Goal: Task Accomplishment & Management: Use online tool/utility

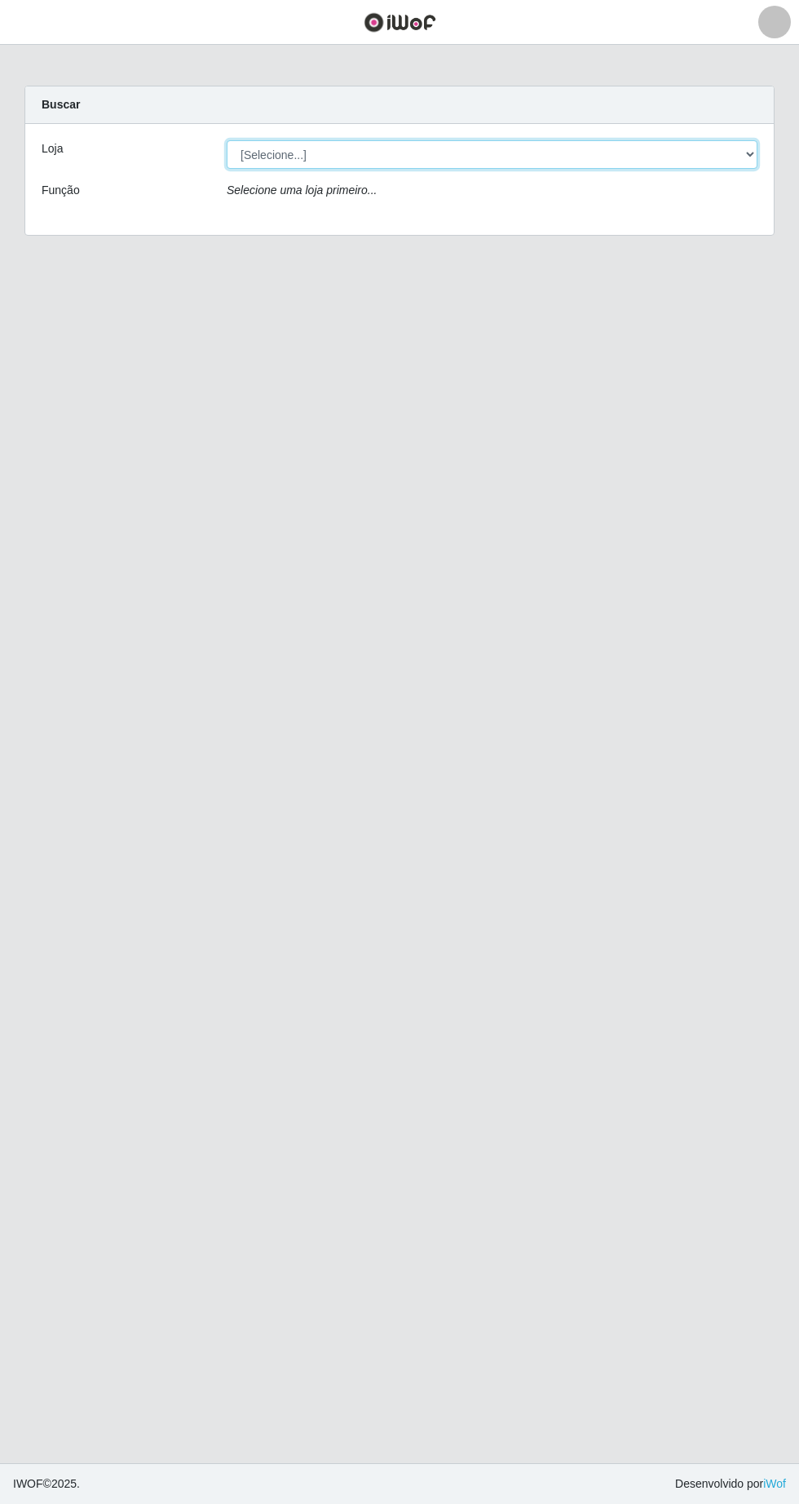
click at [295, 151] on select "[Selecione...] Extrabom - Loja 05 [GEOGRAPHIC_DATA]" at bounding box center [492, 154] width 531 height 29
select select "494"
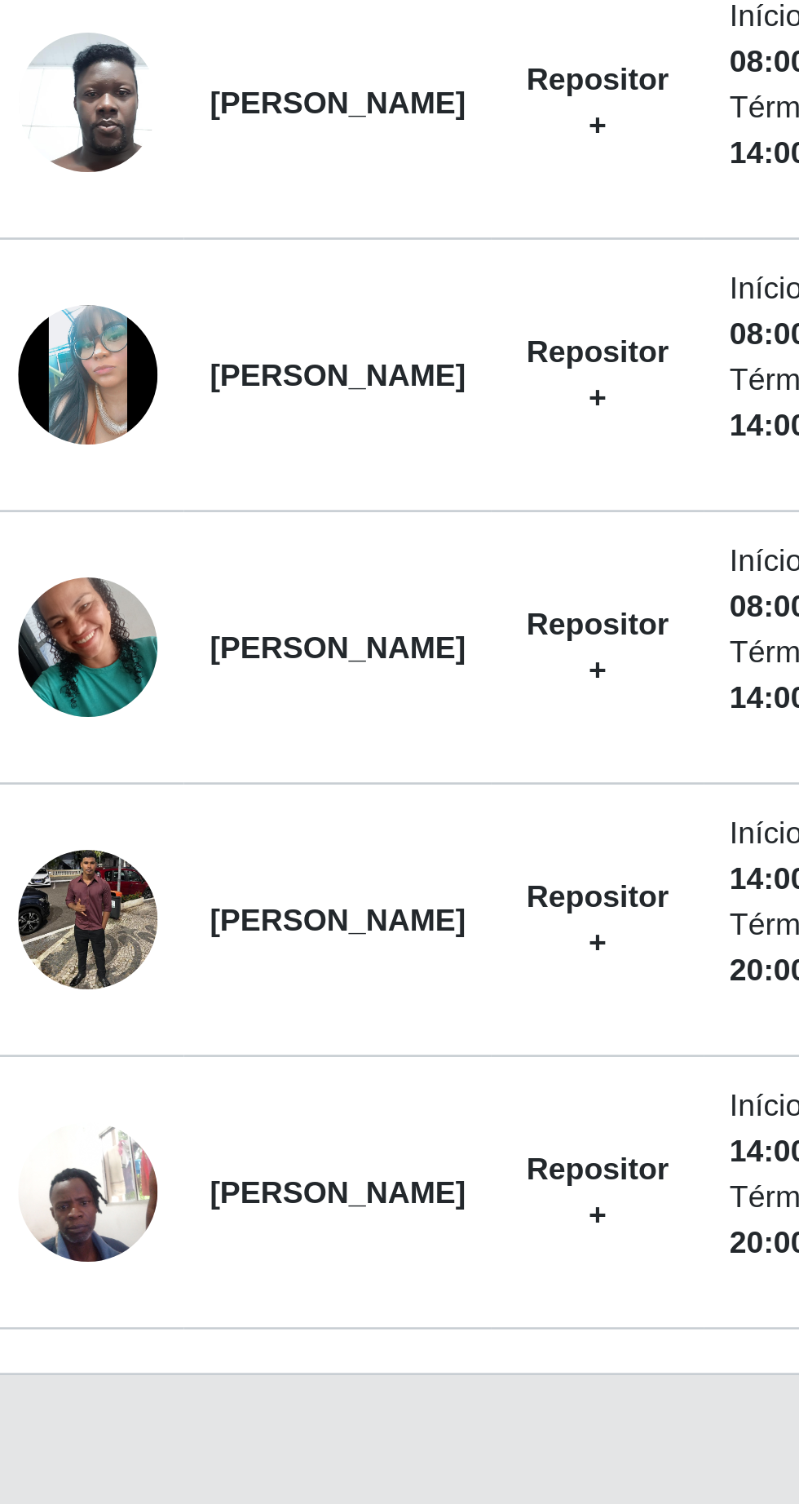
scroll to position [7, 0]
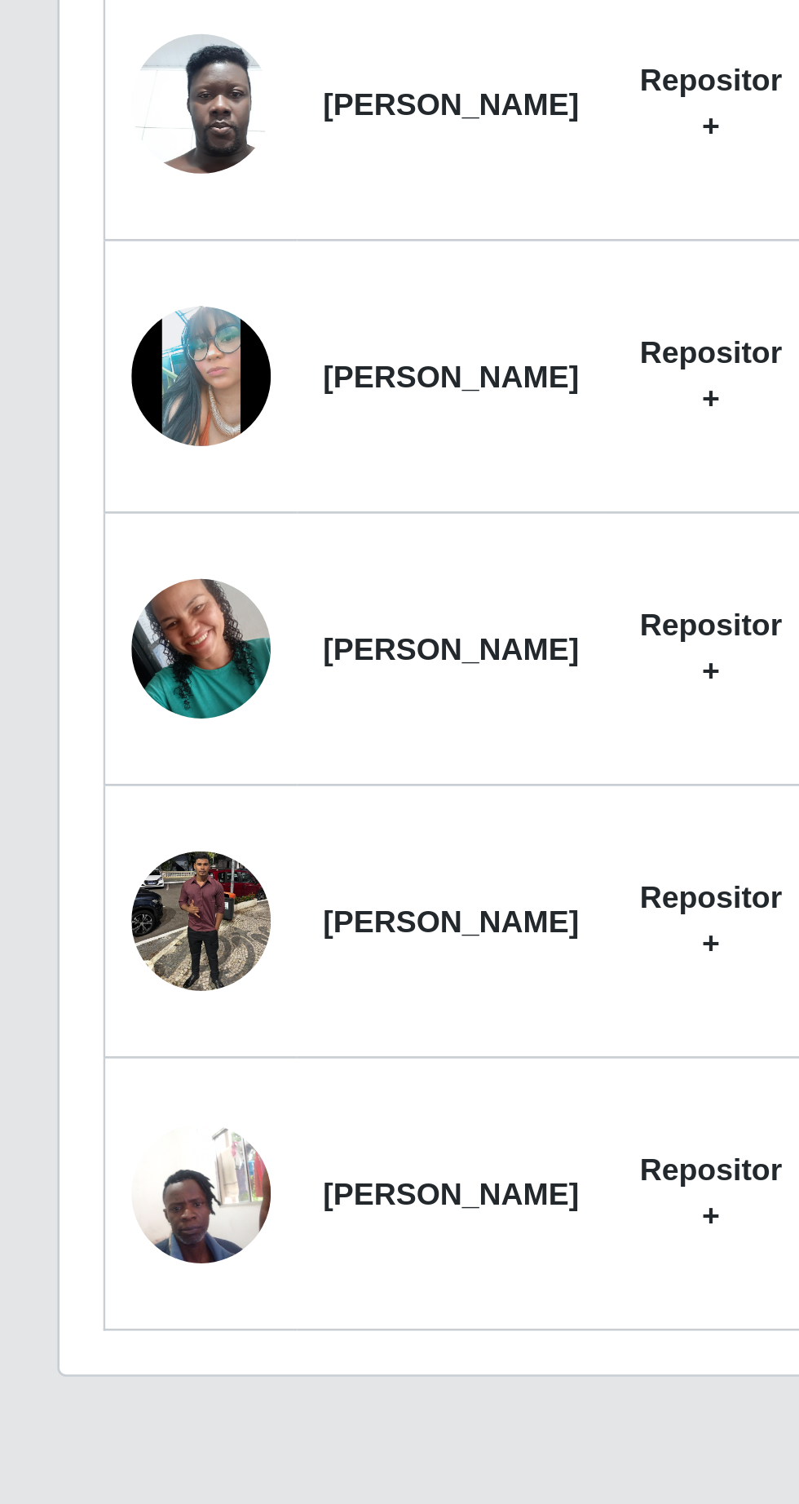
click at [82, 1170] on img at bounding box center [78, 1173] width 52 height 52
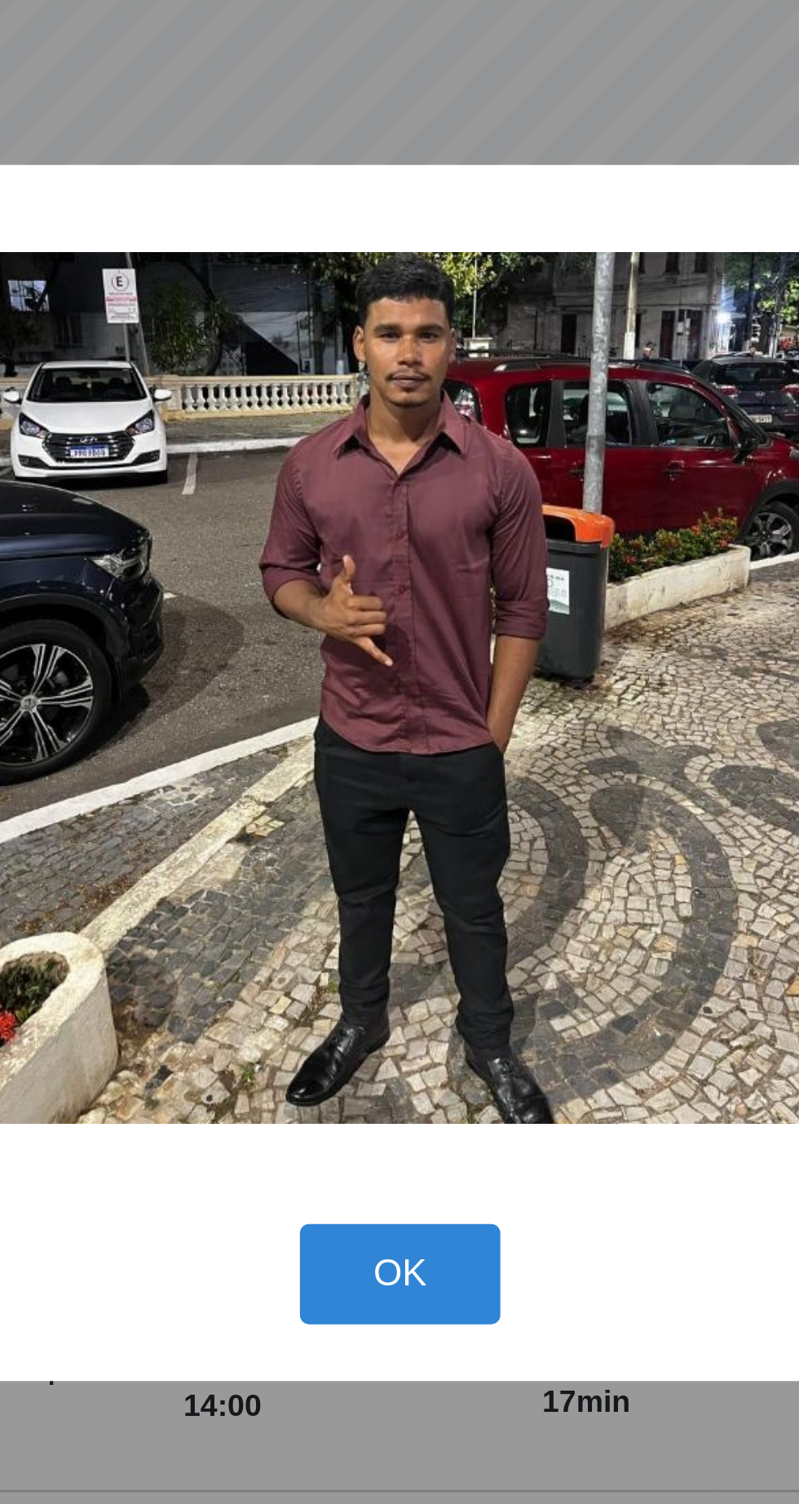
click at [399, 946] on button "OK" at bounding box center [400, 940] width 76 height 38
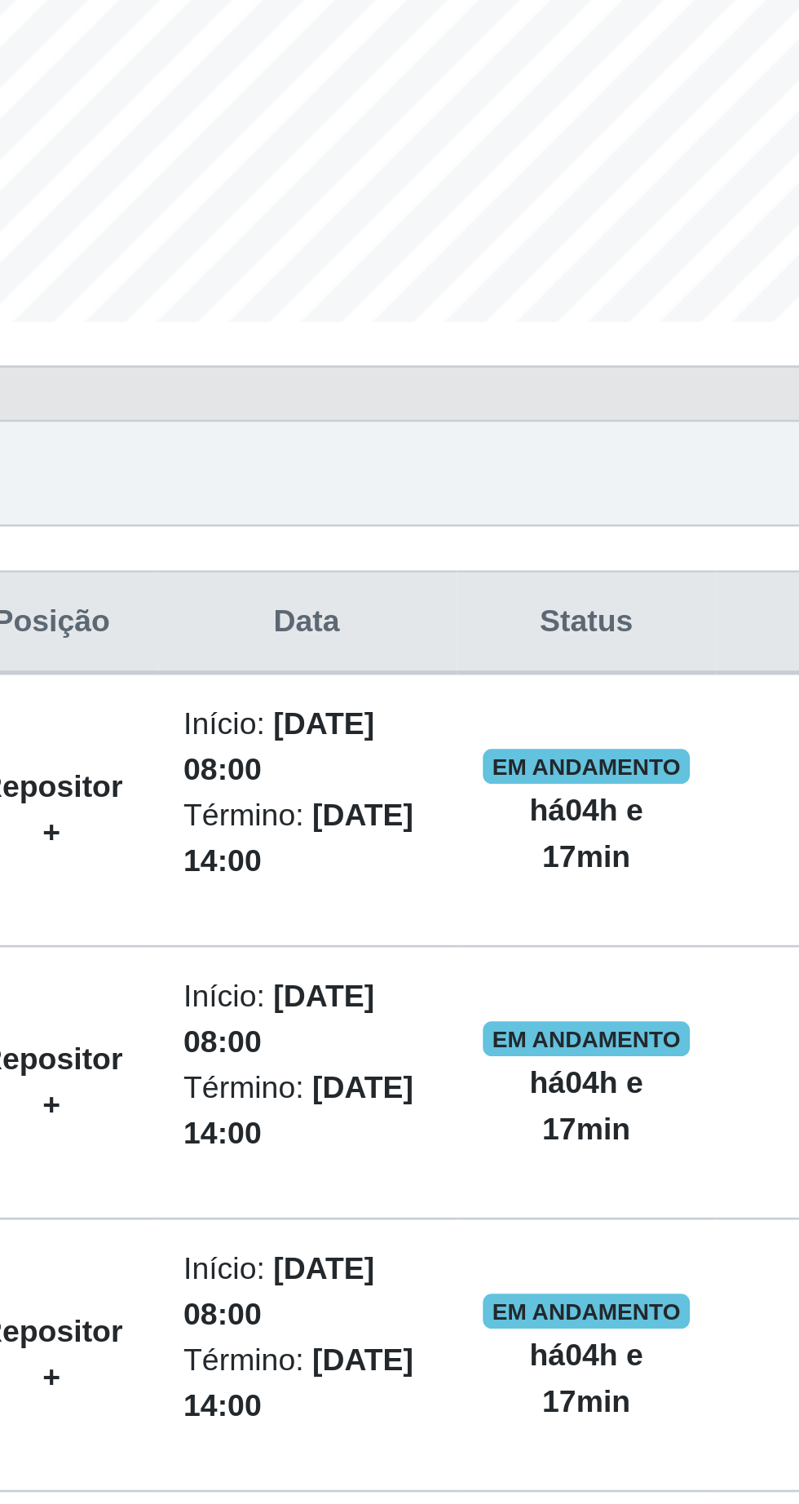
scroll to position [0, 0]
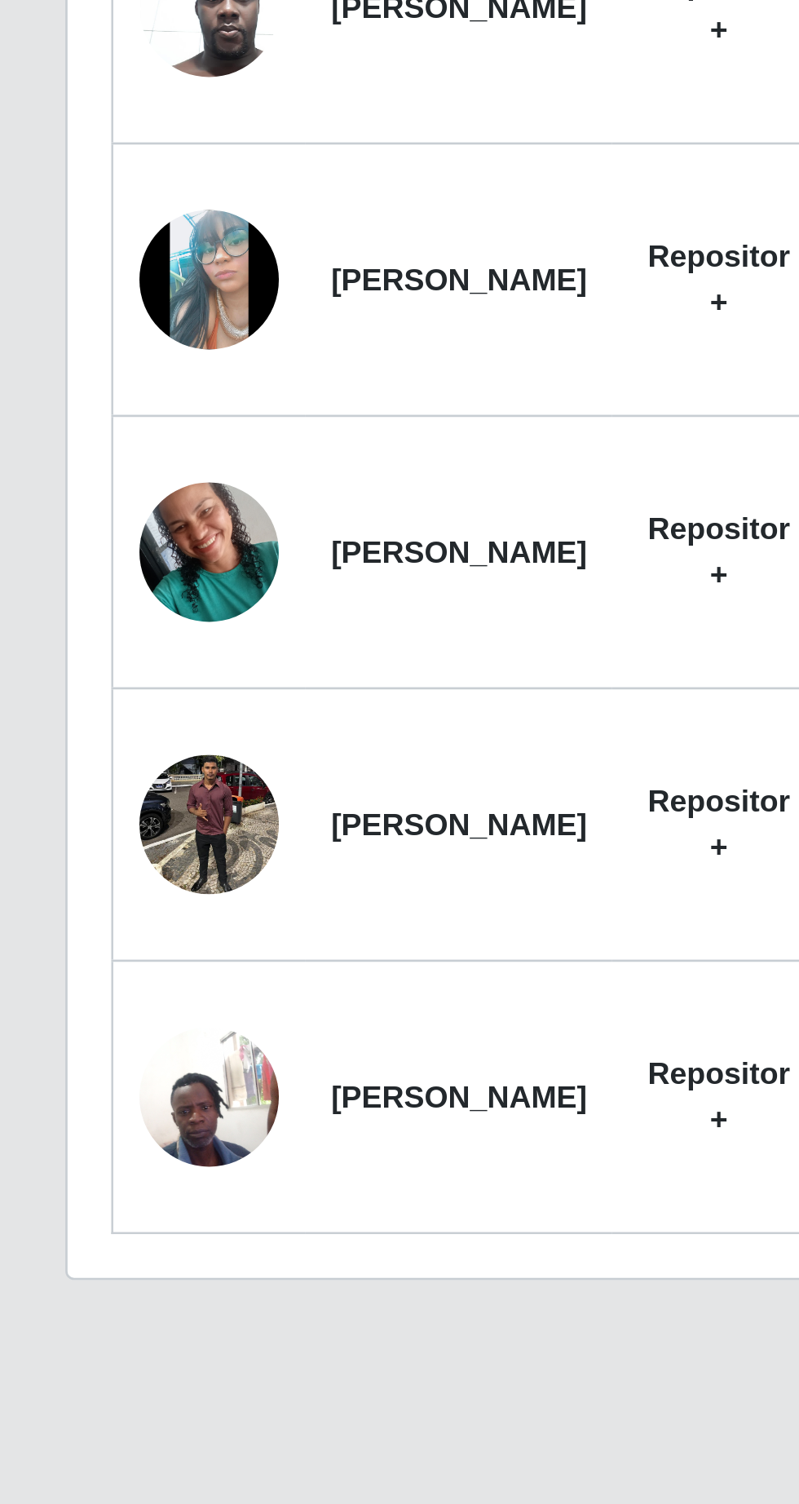
click at [86, 1281] on img at bounding box center [78, 1274] width 52 height 69
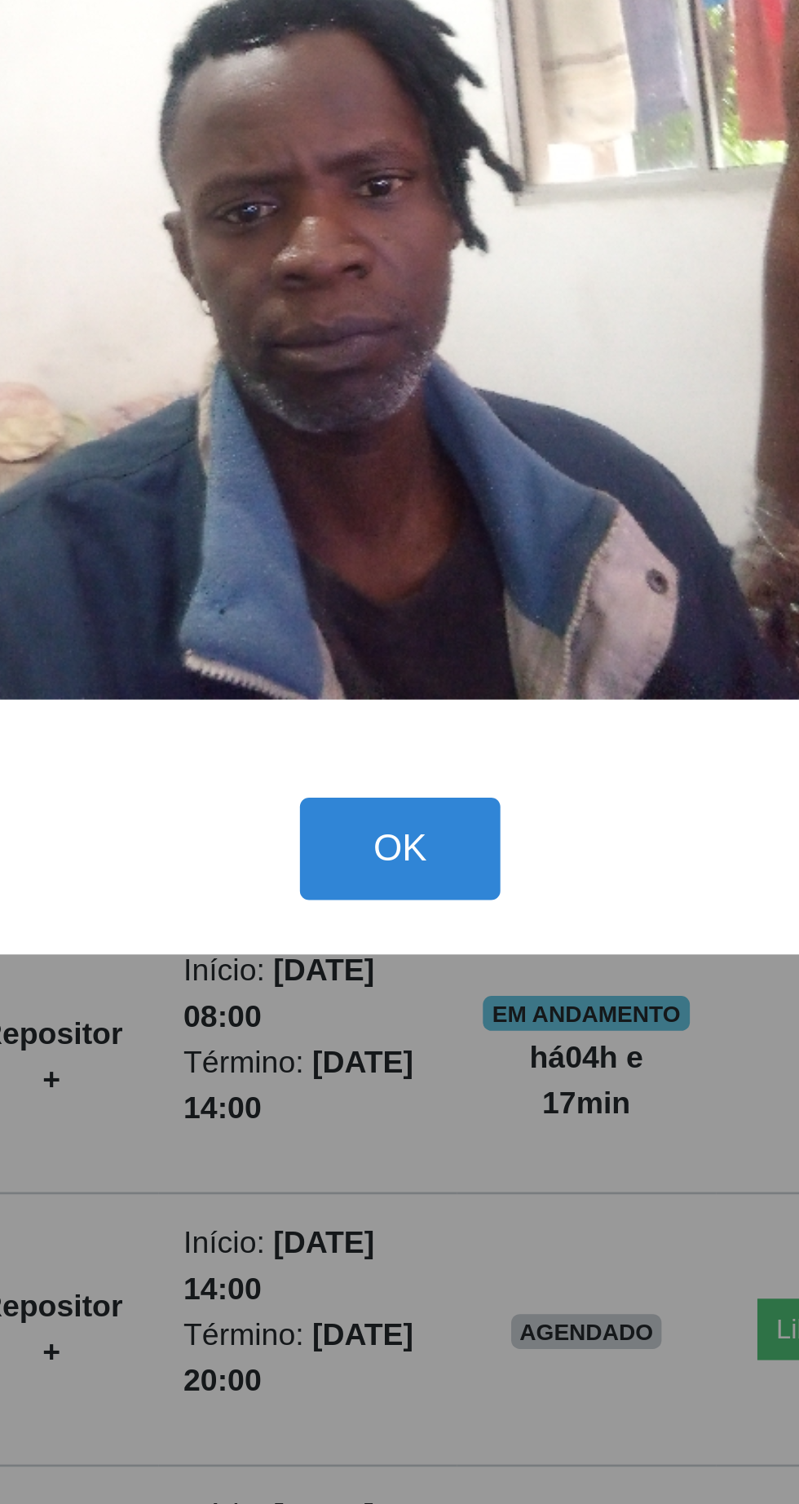
click at [429, 983] on button "OK" at bounding box center [400, 994] width 76 height 38
